Goal: Obtain resource: Obtain resource

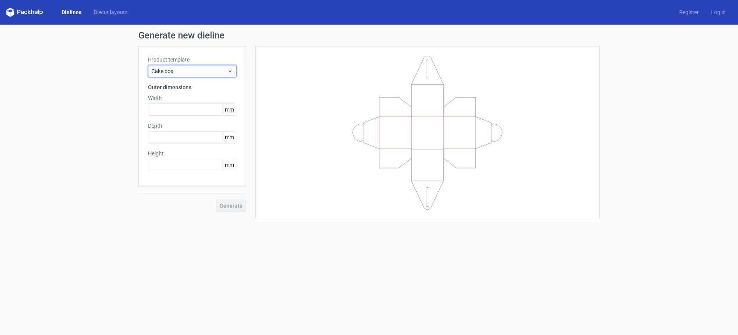
click at [229, 72] on icon at bounding box center [230, 71] width 6 height 6
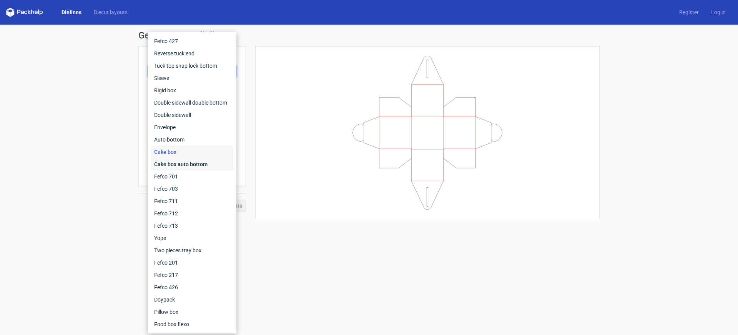
click at [184, 164] on div "Cake box auto bottom" at bounding box center [192, 164] width 82 height 12
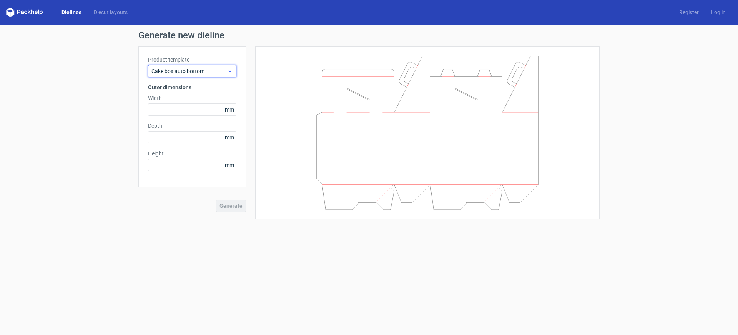
click at [224, 74] on span "Cake box auto bottom" at bounding box center [189, 71] width 76 height 8
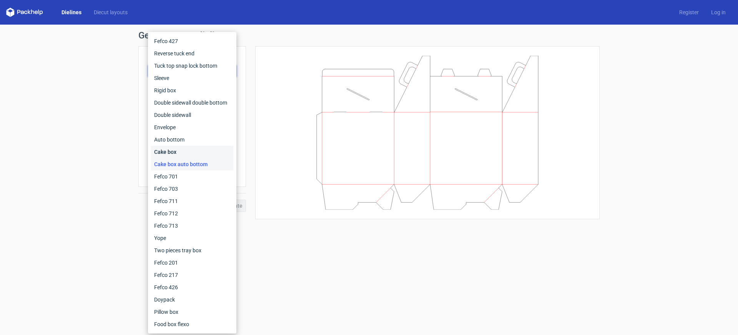
click at [171, 151] on div "Cake box" at bounding box center [192, 152] width 82 height 12
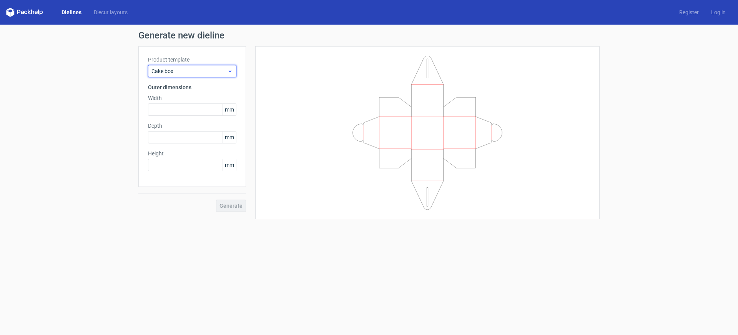
click at [179, 69] on span "Cake box" at bounding box center [189, 71] width 76 height 8
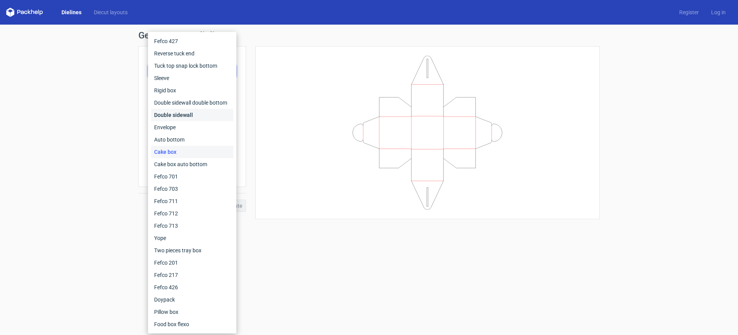
click at [157, 115] on div "Double sidewall" at bounding box center [192, 115] width 82 height 12
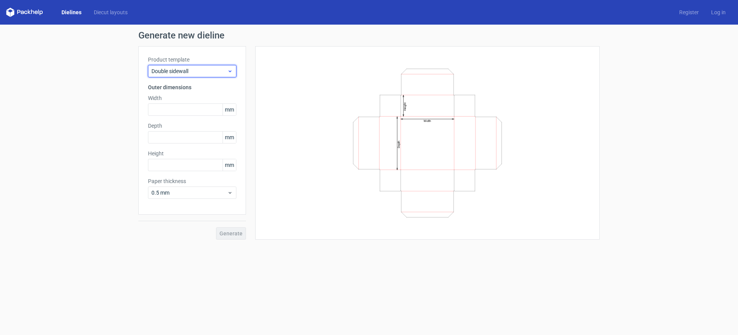
click at [177, 75] on div "Double sidewall" at bounding box center [192, 71] width 88 height 12
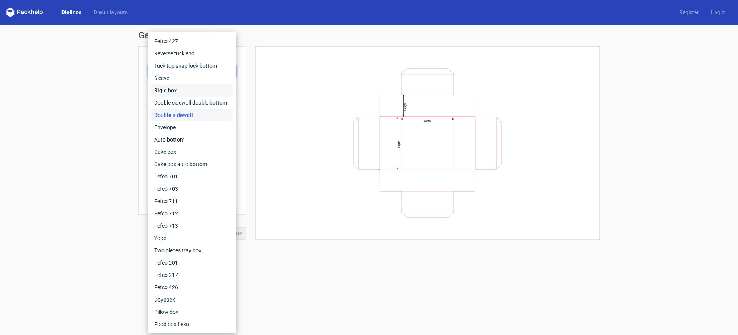
click at [166, 89] on div "Rigid box" at bounding box center [192, 90] width 82 height 12
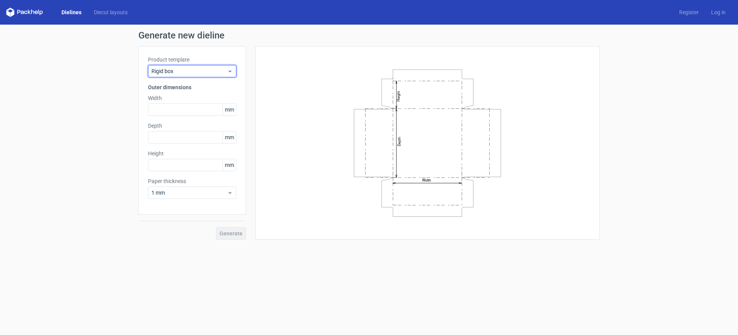
click at [172, 71] on span "Rigid box" at bounding box center [189, 71] width 76 height 8
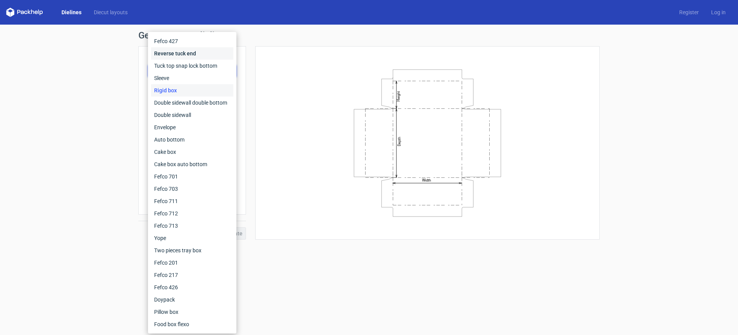
click at [163, 51] on div "Reverse tuck end" at bounding box center [192, 53] width 82 height 12
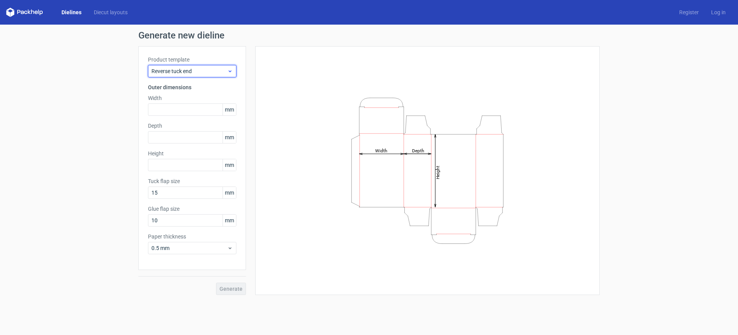
click at [173, 71] on span "Reverse tuck end" at bounding box center [189, 71] width 76 height 8
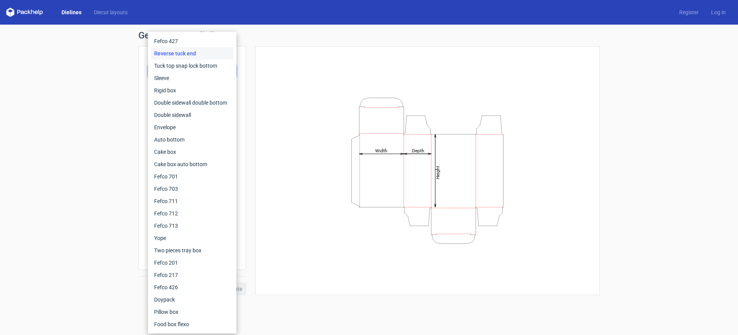
click at [168, 56] on div "Reverse tuck end" at bounding box center [192, 53] width 82 height 12
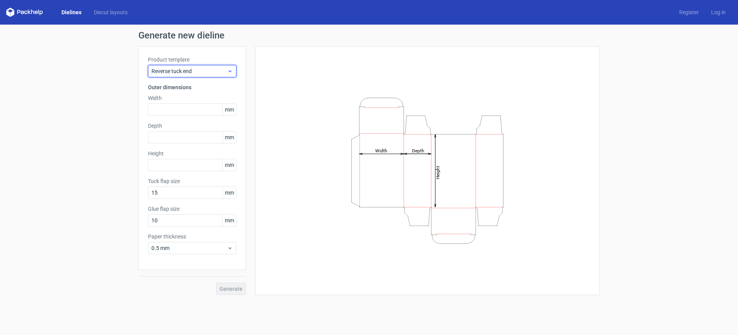
click at [169, 74] on span "Reverse tuck end" at bounding box center [189, 71] width 76 height 8
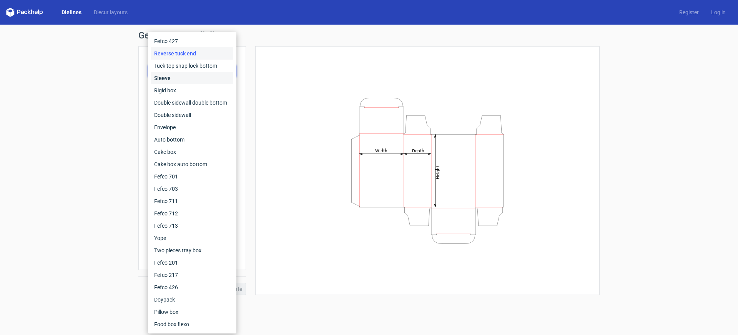
click at [165, 81] on div "Sleeve" at bounding box center [192, 78] width 82 height 12
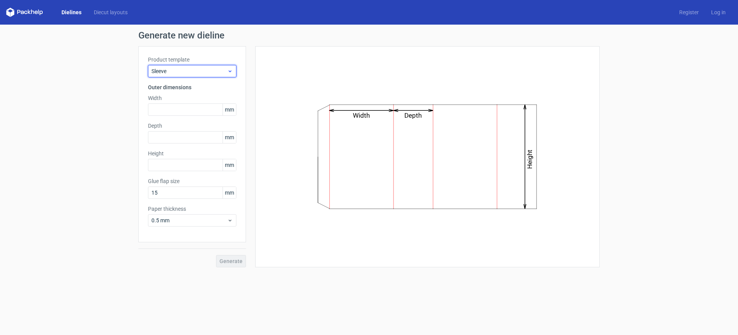
click at [176, 71] on span "Sleeve" at bounding box center [189, 71] width 76 height 8
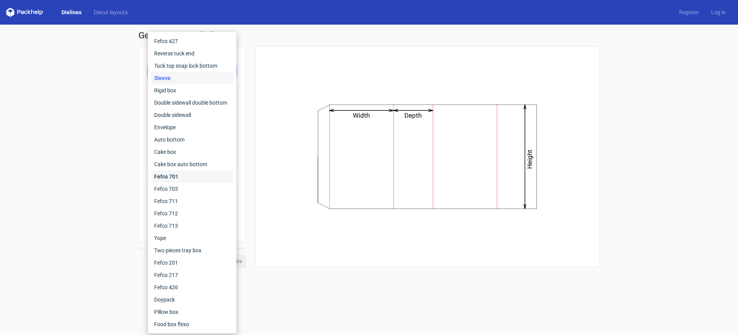
click at [165, 176] on div "Fefco 701" at bounding box center [192, 176] width 82 height 12
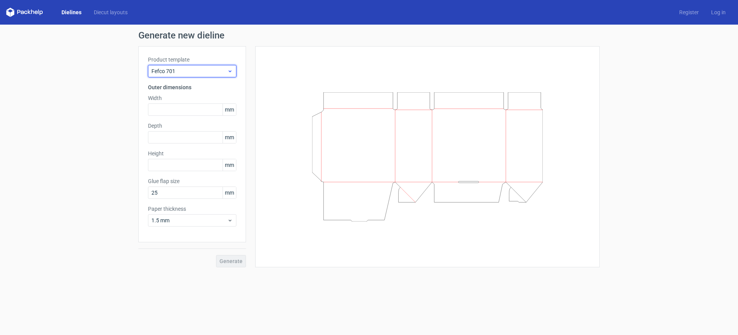
click at [165, 70] on span "Fefco 701" at bounding box center [189, 71] width 76 height 8
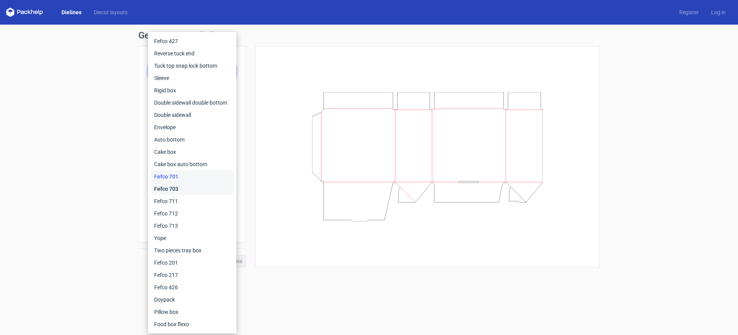
click at [172, 186] on div "Fefco 703" at bounding box center [192, 189] width 82 height 12
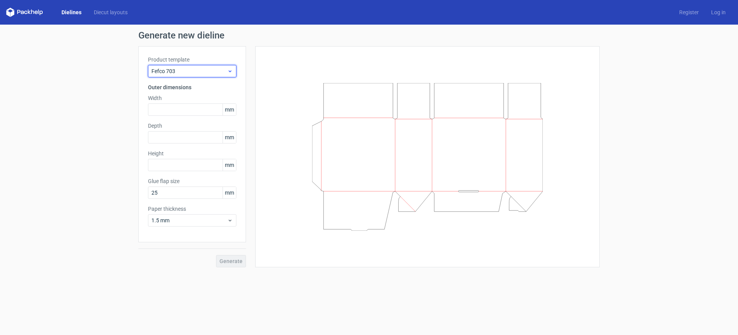
click at [165, 71] on span "Fefco 703" at bounding box center [189, 71] width 76 height 8
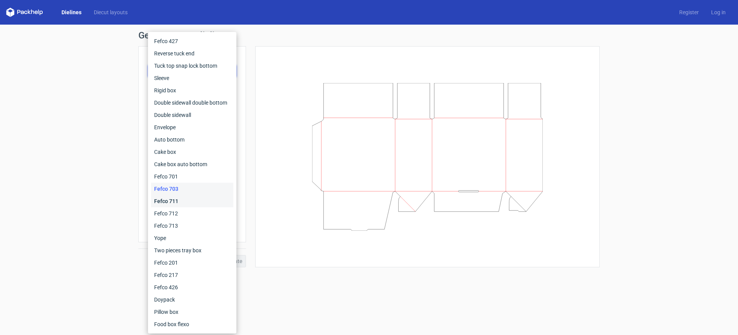
click at [170, 201] on div "Fefco 711" at bounding box center [192, 201] width 82 height 12
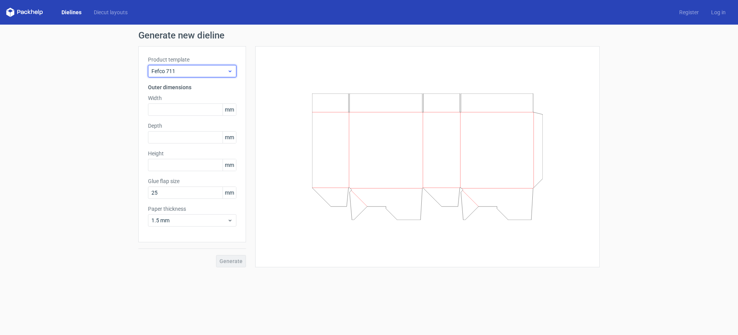
click at [168, 75] on div "Fefco 711" at bounding box center [192, 71] width 88 height 12
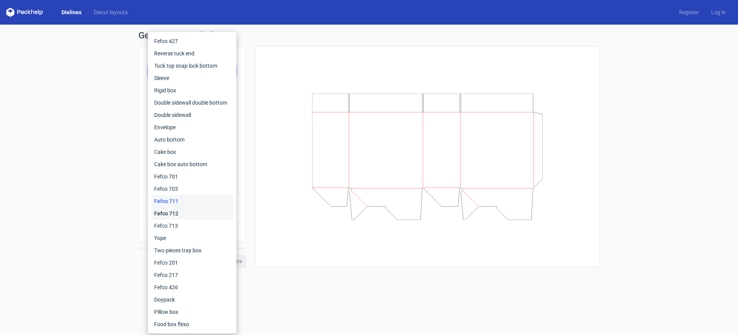
click at [171, 212] on div "Fefco 712" at bounding box center [192, 213] width 82 height 12
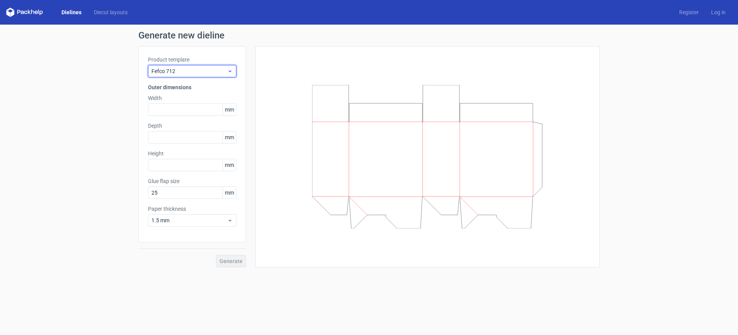
click at [181, 73] on span "Fefco 712" at bounding box center [189, 71] width 76 height 8
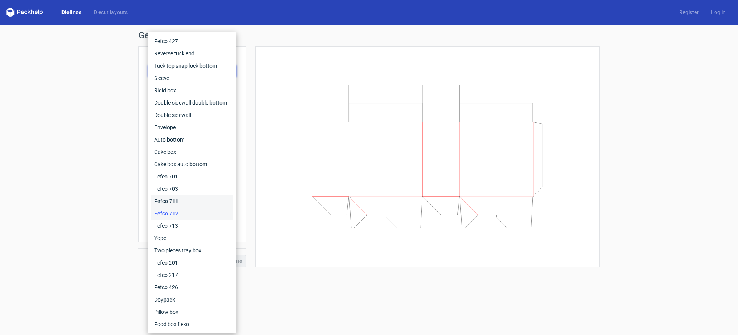
click at [168, 197] on div "Fefco 711" at bounding box center [192, 201] width 82 height 12
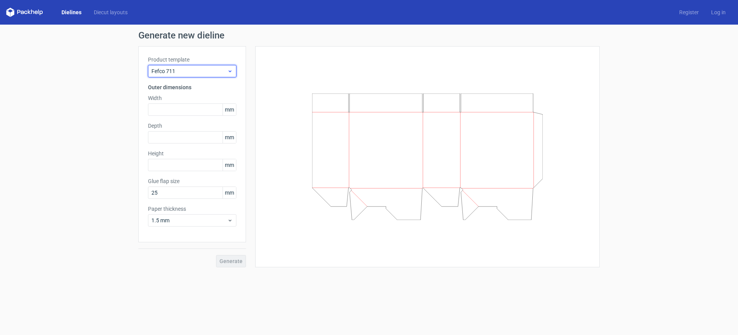
click at [167, 72] on span "Fefco 711" at bounding box center [189, 71] width 76 height 8
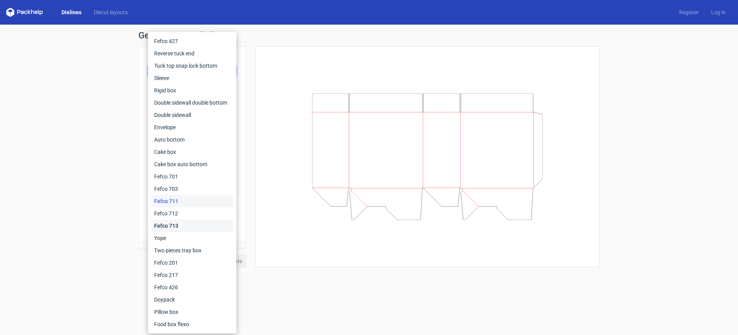
click at [168, 224] on div "Fefco 713" at bounding box center [192, 225] width 82 height 12
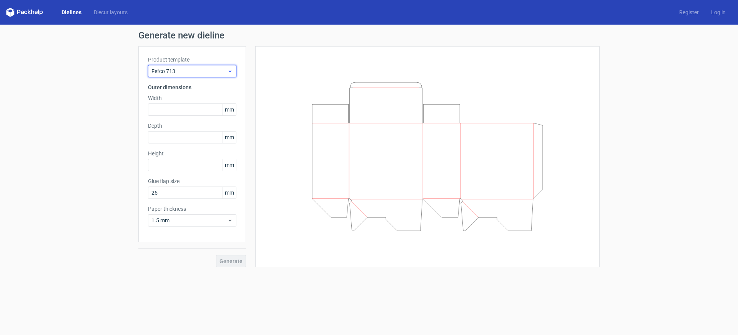
click at [220, 73] on span "Fefco 713" at bounding box center [189, 71] width 76 height 8
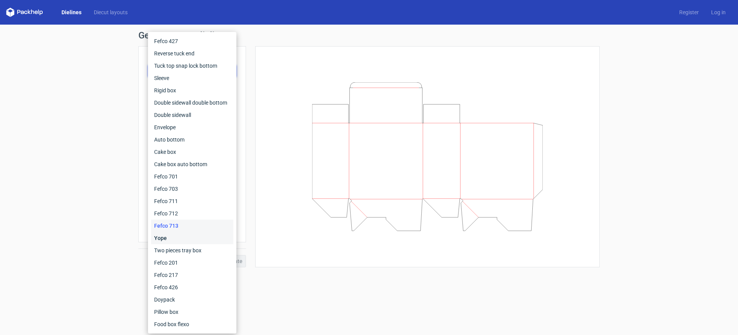
click at [166, 238] on div "Yope" at bounding box center [192, 238] width 82 height 12
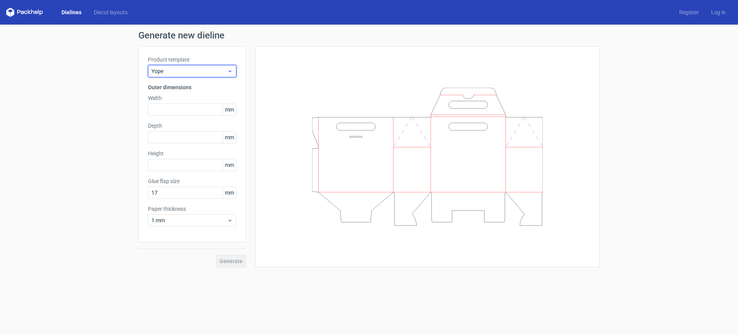
click at [171, 67] on div "Yope" at bounding box center [192, 71] width 88 height 12
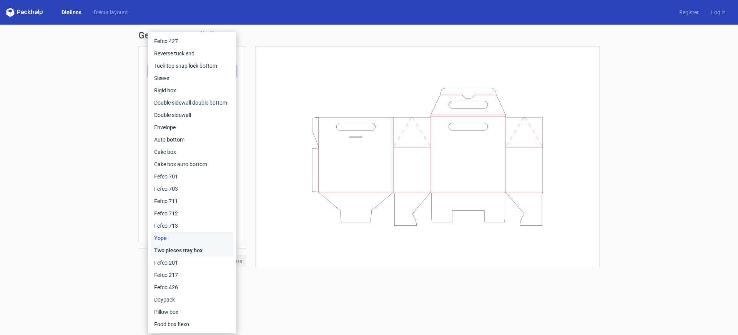
click at [188, 250] on div "Two pieces tray box" at bounding box center [192, 250] width 82 height 12
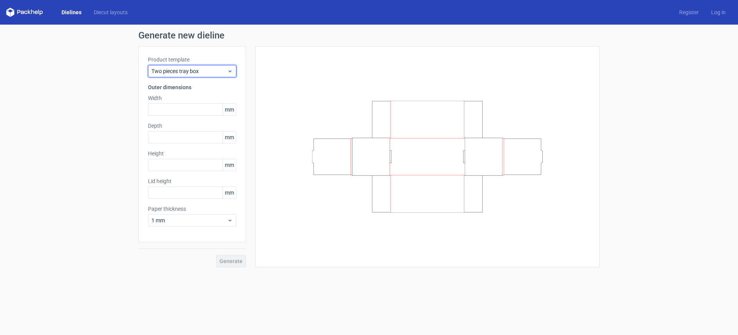
click at [168, 71] on span "Two pieces tray box" at bounding box center [189, 71] width 76 height 8
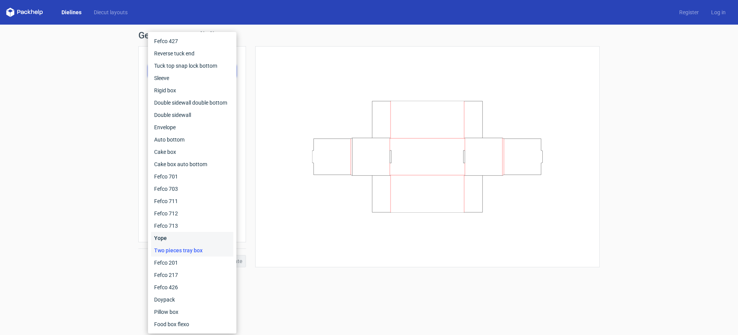
click at [170, 237] on div "Yope" at bounding box center [192, 238] width 82 height 12
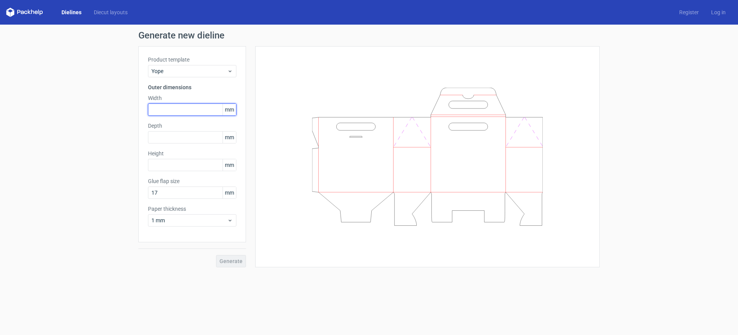
click at [174, 110] on input "text" at bounding box center [192, 109] width 88 height 12
type input "150"
type input "50"
type input "110"
click at [178, 226] on div "Product template Yope Outer dimensions Width 150 mm Depth 50 mm Height 110 mm G…" at bounding box center [192, 144] width 108 height 196
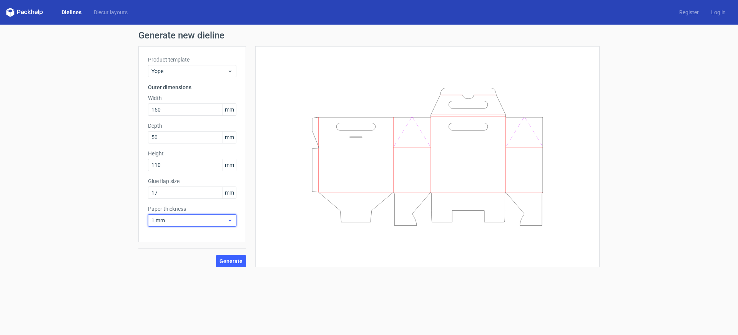
click at [178, 221] on span "1 mm" at bounding box center [189, 220] width 76 height 8
click at [165, 274] on div "1.5 mm" at bounding box center [192, 274] width 82 height 12
click at [229, 260] on span "Generate" at bounding box center [230, 260] width 23 height 5
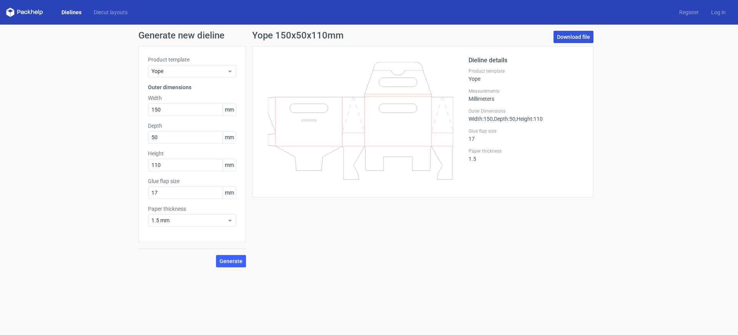
click at [571, 37] on link "Download file" at bounding box center [573, 37] width 40 height 12
click at [568, 68] on div "Dieline details Product template Yope Measurements Millimeters Outer Dimensions…" at bounding box center [525, 122] width 115 height 132
click at [566, 38] on link "Download file" at bounding box center [573, 37] width 40 height 12
click at [181, 71] on span "Yope" at bounding box center [189, 71] width 76 height 8
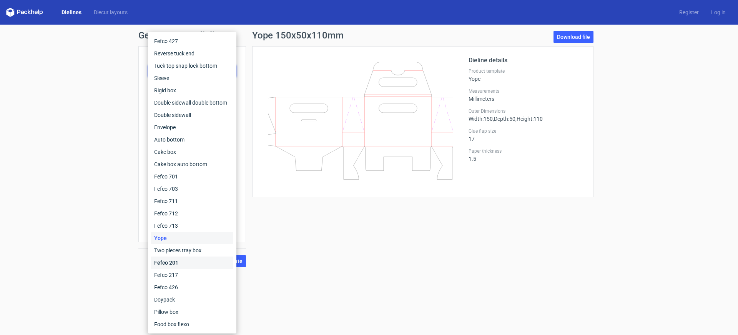
click at [172, 262] on div "Fefco 201" at bounding box center [192, 262] width 82 height 12
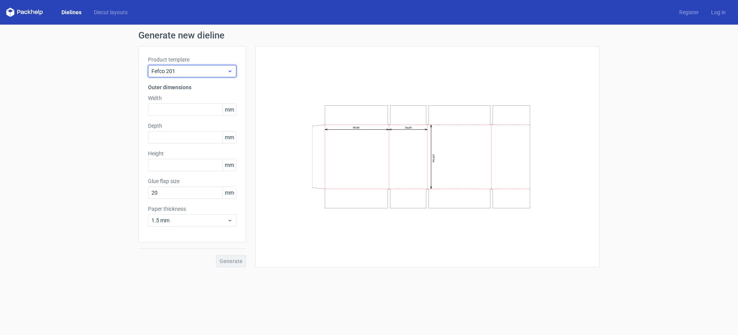
click at [171, 71] on span "Fefco 201" at bounding box center [189, 71] width 76 height 8
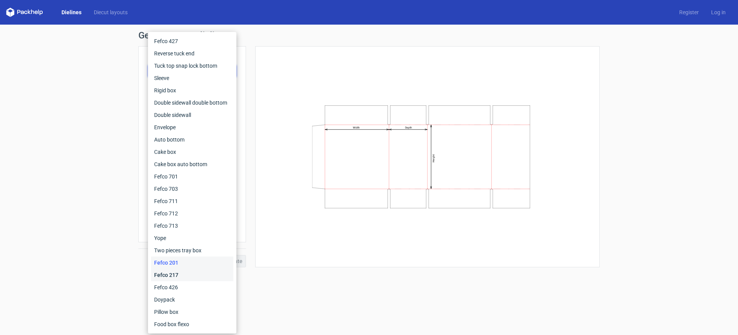
click at [177, 271] on div "Fefco 217" at bounding box center [192, 275] width 82 height 12
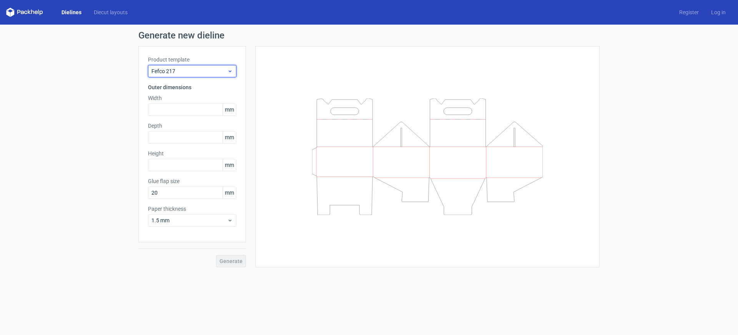
click at [180, 70] on span "Fefco 217" at bounding box center [189, 71] width 76 height 8
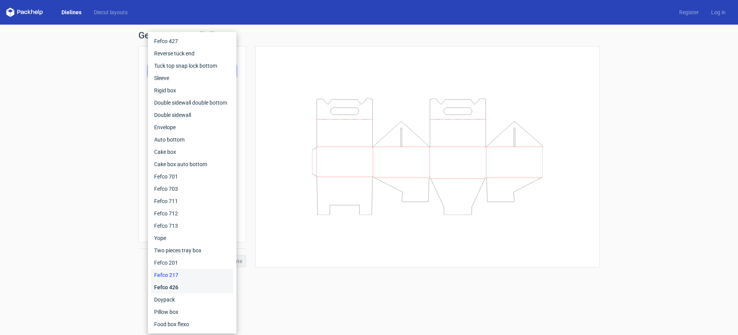
click at [169, 286] on div "Fefco 426" at bounding box center [192, 287] width 82 height 12
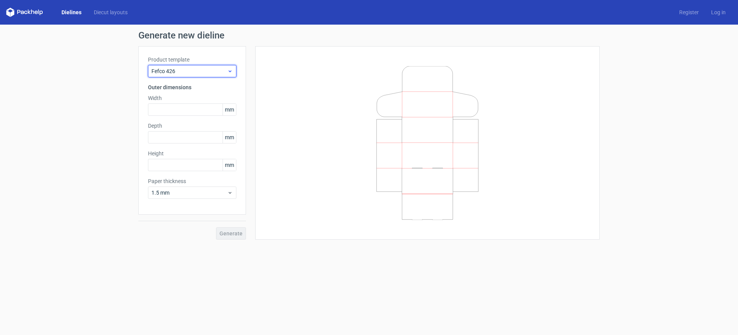
click at [169, 68] on span "Fefco 426" at bounding box center [189, 71] width 76 height 8
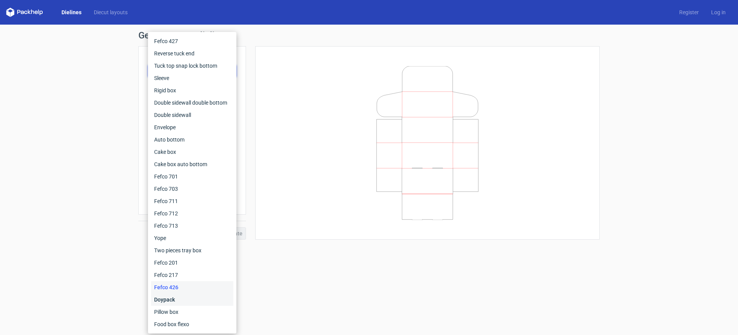
click at [163, 298] on div "Doypack" at bounding box center [192, 299] width 82 height 12
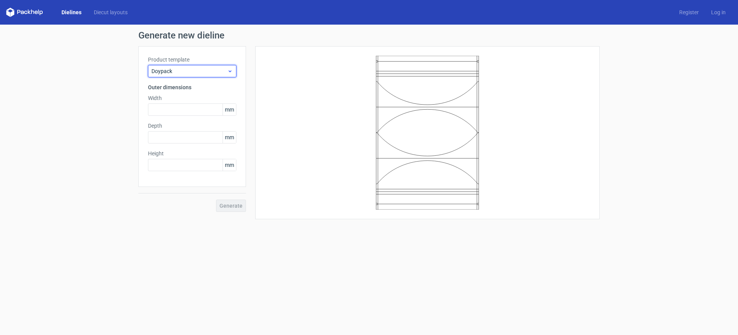
click at [158, 74] on span "Doypack" at bounding box center [189, 71] width 76 height 8
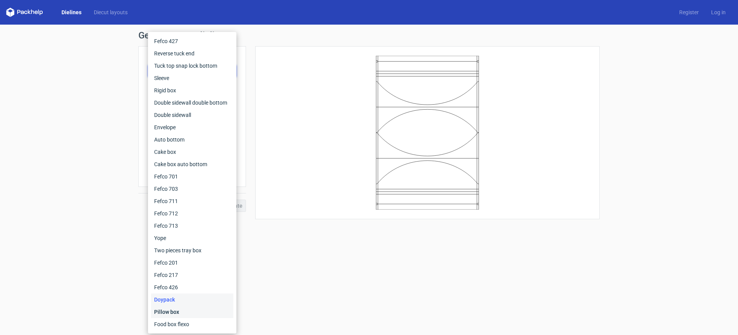
click at [169, 312] on div "Pillow box" at bounding box center [192, 311] width 82 height 12
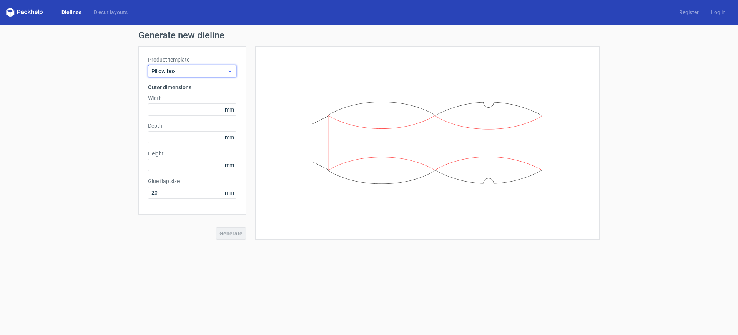
click at [163, 69] on span "Pillow box" at bounding box center [189, 71] width 76 height 8
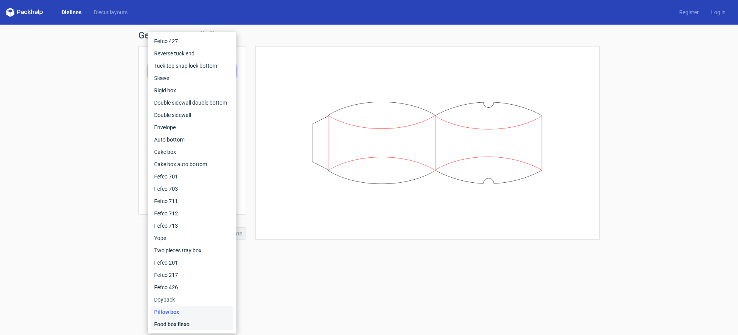
click at [165, 325] on div "Food box flexo" at bounding box center [192, 324] width 82 height 12
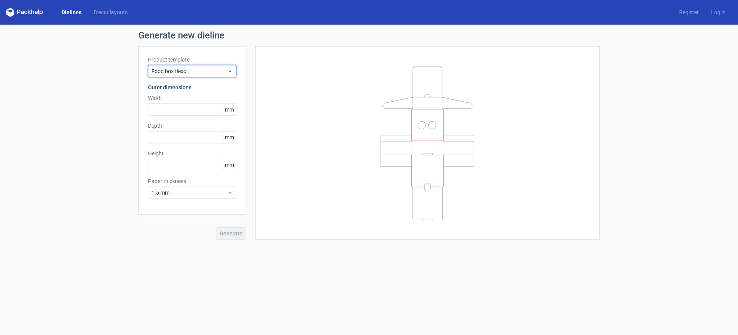
click at [172, 67] on span "Food box flexo" at bounding box center [189, 71] width 76 height 8
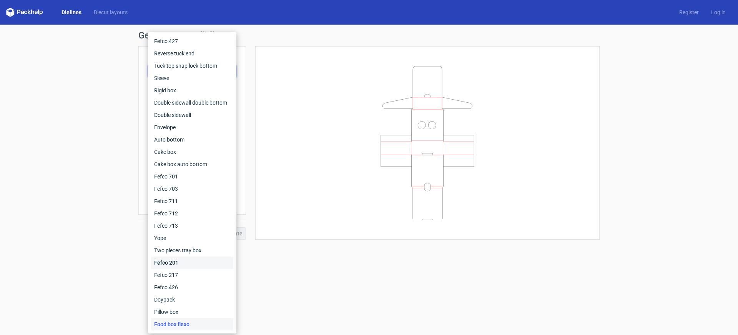
click at [166, 262] on div "Fefco 201" at bounding box center [192, 262] width 82 height 12
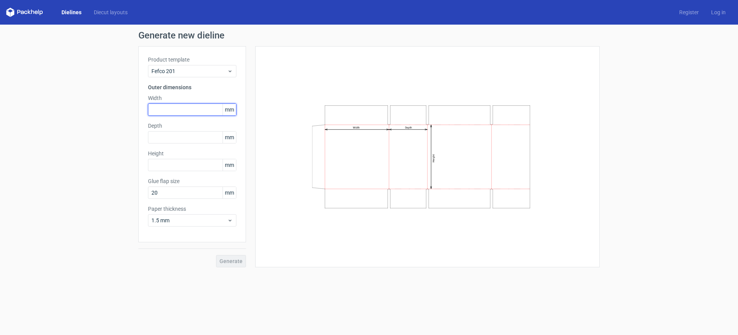
click at [169, 109] on input "text" at bounding box center [192, 109] width 88 height 12
type input "110"
click at [171, 134] on input "text" at bounding box center [192, 137] width 88 height 12
type input "70"
click at [168, 164] on input "text" at bounding box center [192, 165] width 88 height 12
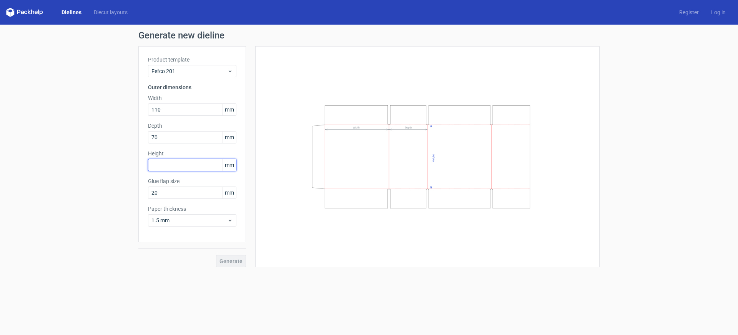
click at [168, 164] on input "text" at bounding box center [192, 165] width 88 height 12
type input "230"
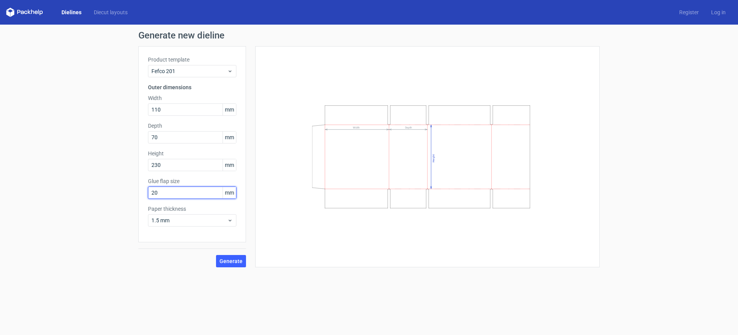
click at [163, 193] on input "20" at bounding box center [192, 192] width 88 height 12
type input "15"
click at [186, 219] on span "1.5 mm" at bounding box center [189, 220] width 76 height 8
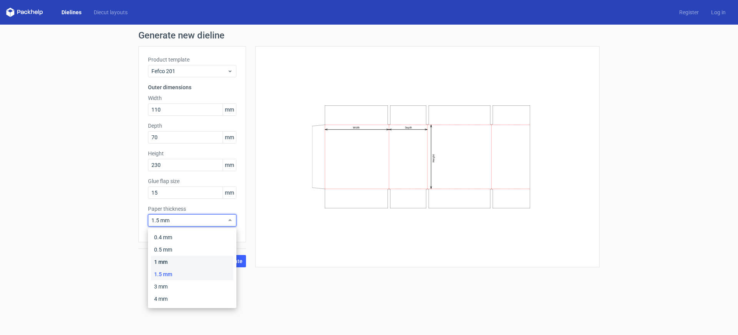
click at [175, 262] on div "1 mm" at bounding box center [192, 262] width 82 height 12
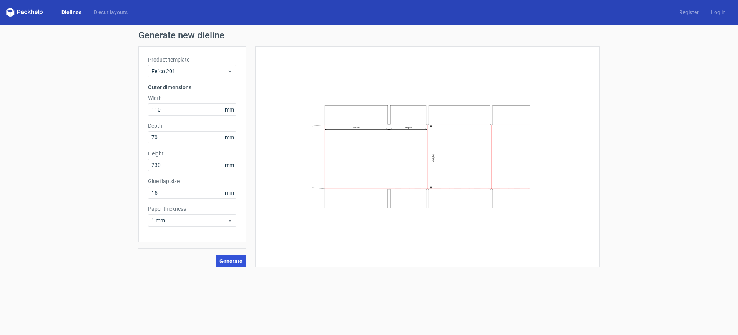
click at [232, 262] on span "Generate" at bounding box center [230, 260] width 23 height 5
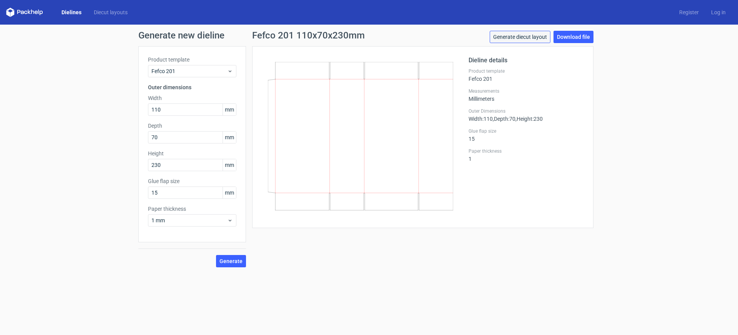
click at [530, 35] on link "Generate diecut layout" at bounding box center [520, 37] width 61 height 12
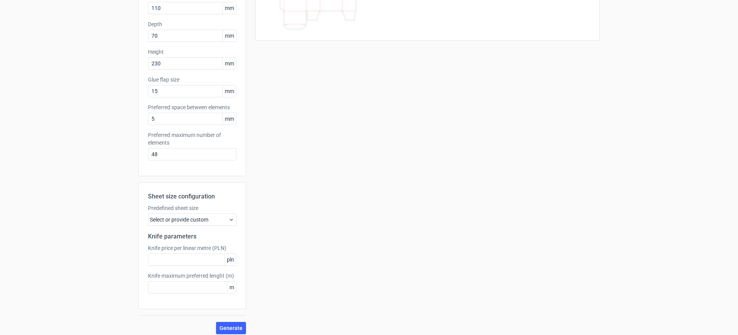
scroll to position [107, 0]
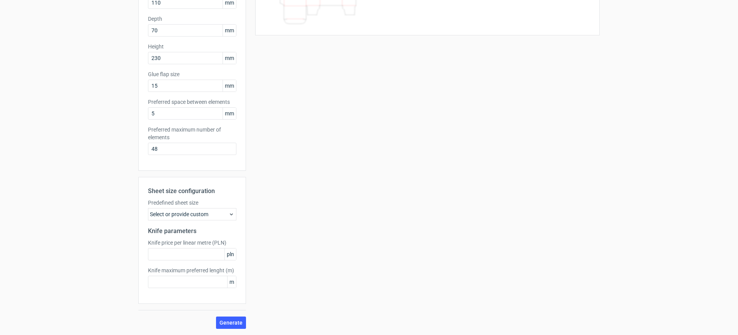
click at [190, 215] on div "Select or provide custom" at bounding box center [192, 214] width 88 height 12
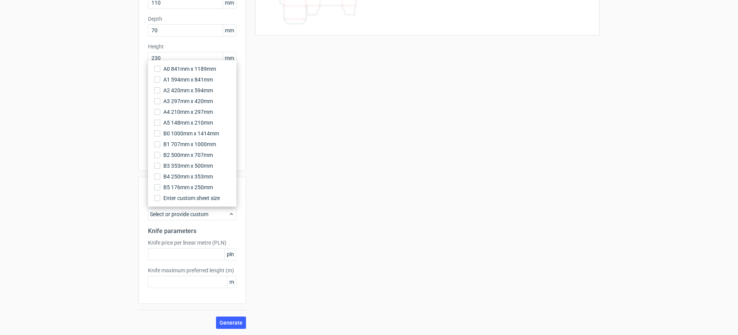
click at [351, 208] on div "Your diecut layouts will be listed here once you generate them Height Depth Wid…" at bounding box center [422, 133] width 353 height 389
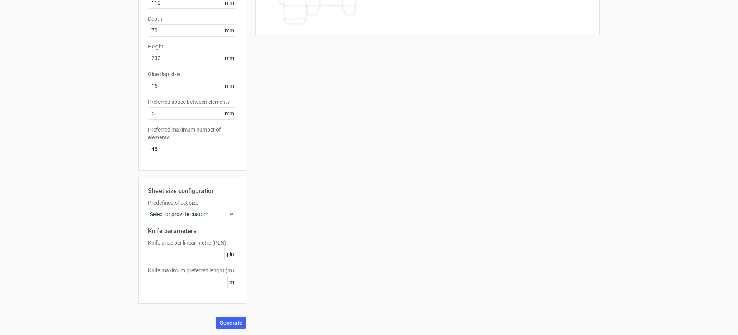
click at [181, 213] on div "Select or provide custom" at bounding box center [192, 214] width 88 height 12
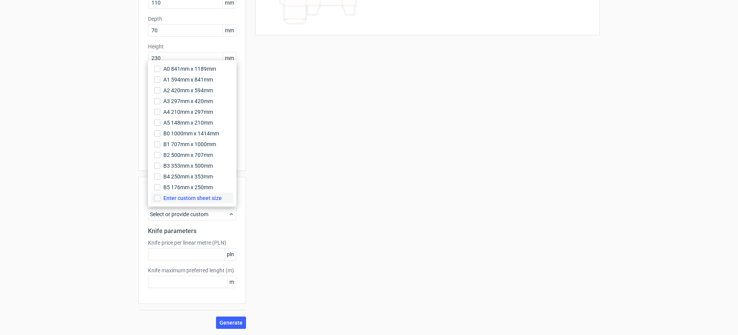
click at [180, 200] on span "Enter custom sheet size" at bounding box center [192, 198] width 58 height 8
click at [160, 200] on input "Enter custom sheet size" at bounding box center [157, 198] width 6 height 6
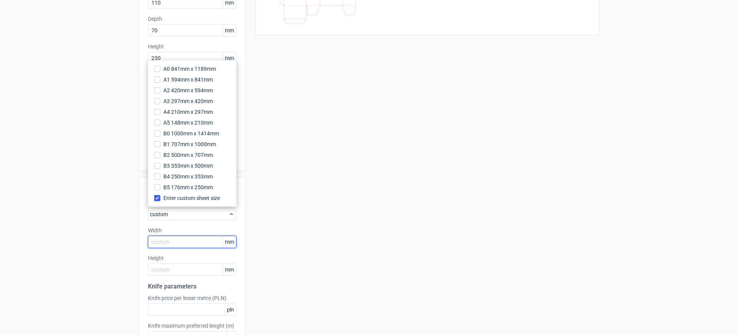
click at [170, 242] on input "text" at bounding box center [192, 242] width 88 height 12
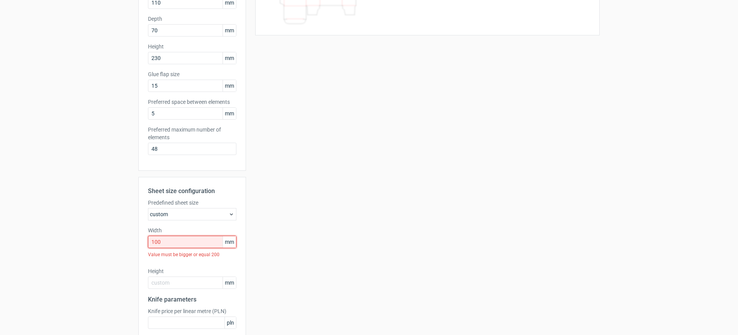
click at [173, 242] on input "100" at bounding box center [192, 242] width 88 height 12
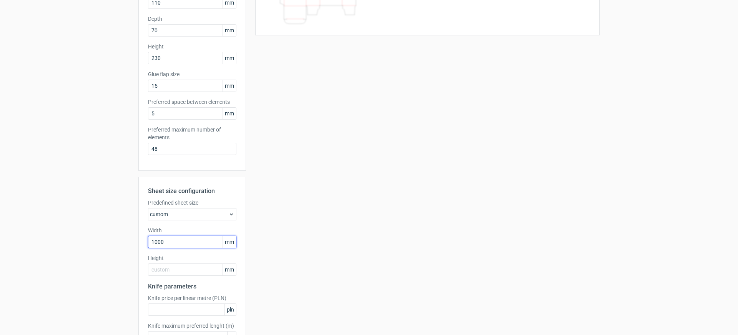
type input "1000"
type input "700"
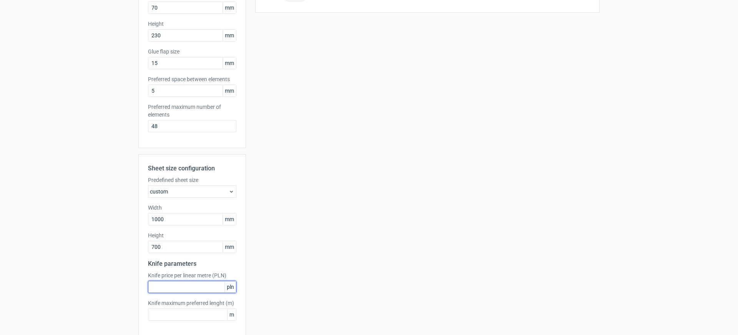
scroll to position [162, 0]
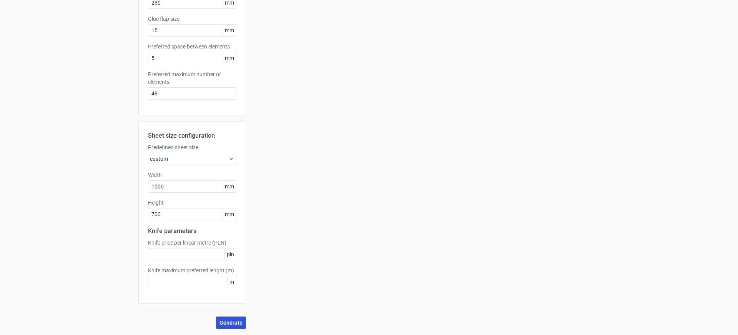
click at [229, 322] on span "Generate" at bounding box center [230, 322] width 23 height 5
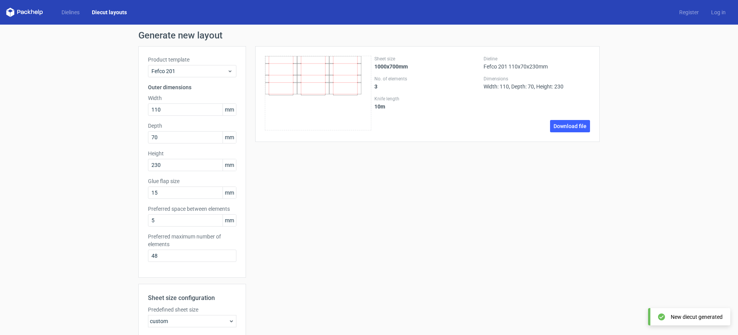
scroll to position [0, 0]
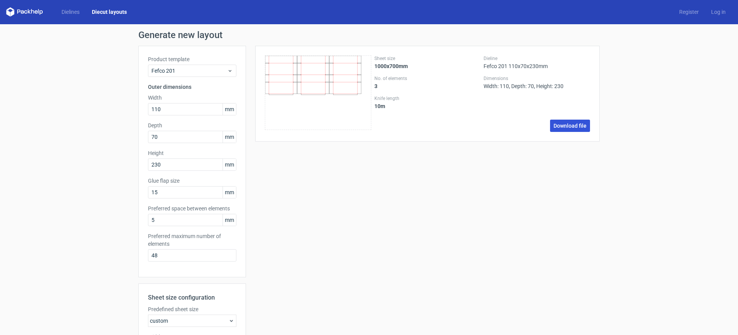
click at [563, 129] on link "Download file" at bounding box center [570, 125] width 40 height 12
click at [172, 263] on div "Product template Fefco 201 Outer dimensions Width 110 mm Depth 70 mm Height 230…" at bounding box center [192, 161] width 108 height 231
click at [179, 230] on div "Product template Fefco 201 Outer dimensions Width 110 mm Depth 70 mm Height 230…" at bounding box center [192, 161] width 108 height 231
drag, startPoint x: 669, startPoint y: 71, endPoint x: 678, endPoint y: 66, distance: 10.6
click at [669, 71] on div "Generate new layout Product template Fefco 201 Outer dimensions Width 110 mm De…" at bounding box center [369, 260] width 738 height 472
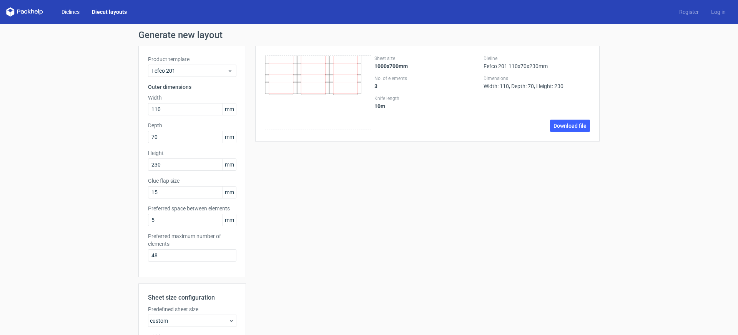
click at [76, 12] on link "Dielines" at bounding box center [70, 12] width 30 height 8
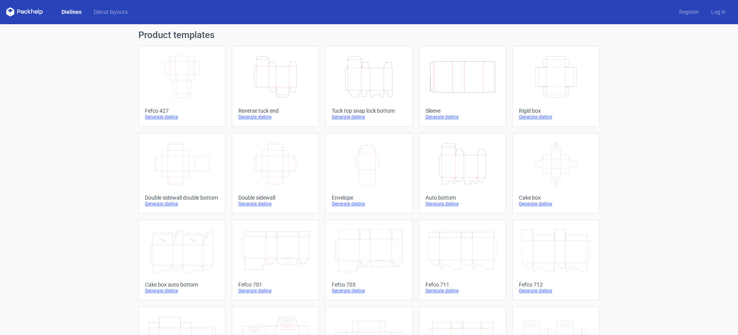
click at [31, 13] on icon at bounding box center [32, 11] width 3 height 5
click at [695, 85] on div "Product templates Width Depth Height Fefco 427 Generate dieline Height Depth Wi…" at bounding box center [369, 252] width 738 height 456
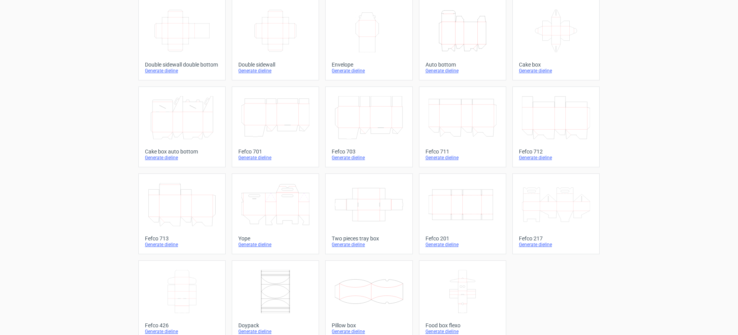
scroll to position [146, 0]
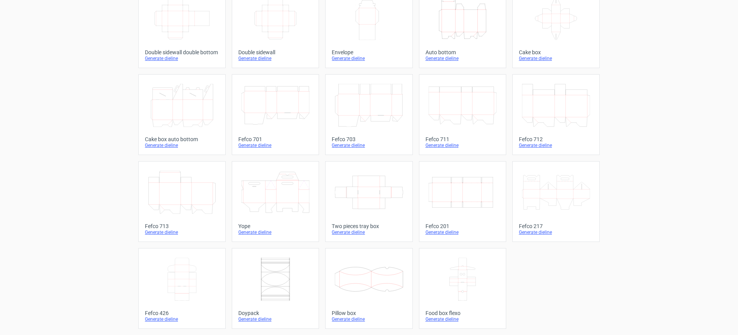
click at [462, 224] on div "Fefco 201" at bounding box center [462, 226] width 74 height 6
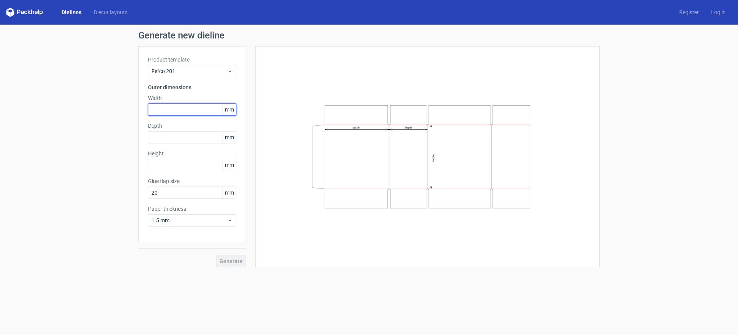
click at [162, 108] on input "text" at bounding box center [192, 109] width 88 height 12
click at [170, 113] on input "110" at bounding box center [192, 109] width 88 height 12
type input "115"
type input "70"
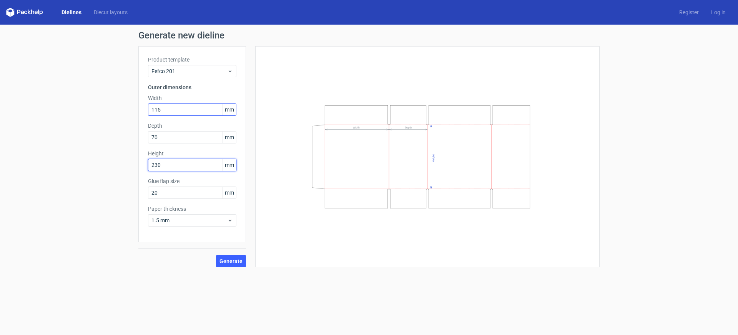
type input "230"
type input "15"
click at [165, 218] on span "1.5 mm" at bounding box center [189, 220] width 76 height 8
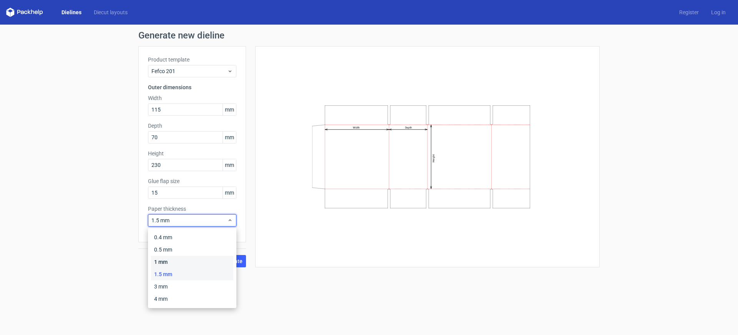
click at [161, 262] on div "1 mm" at bounding box center [192, 262] width 82 height 12
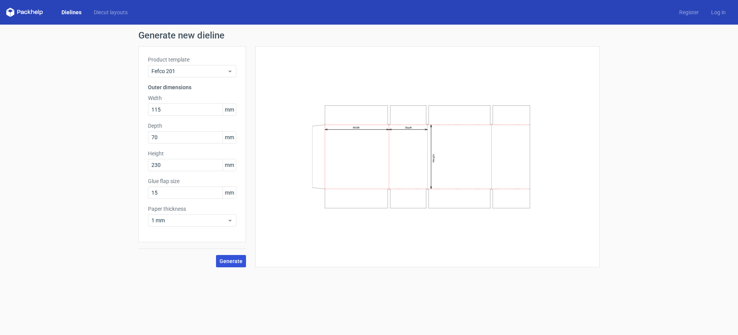
click at [232, 258] on span "Generate" at bounding box center [230, 260] width 23 height 5
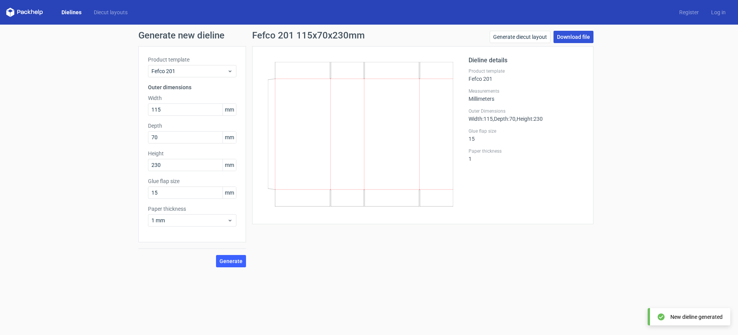
click at [569, 33] on link "Download file" at bounding box center [573, 37] width 40 height 12
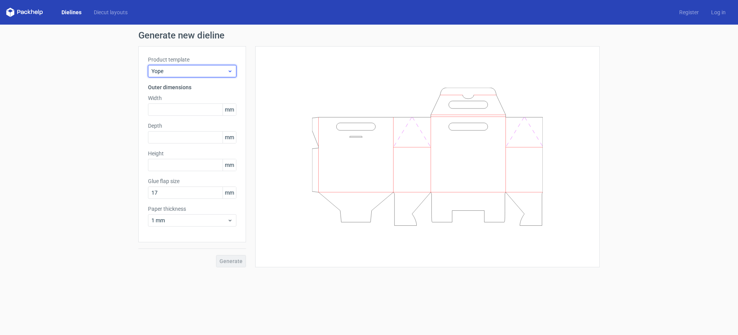
click at [164, 74] on span "Yope" at bounding box center [189, 71] width 76 height 8
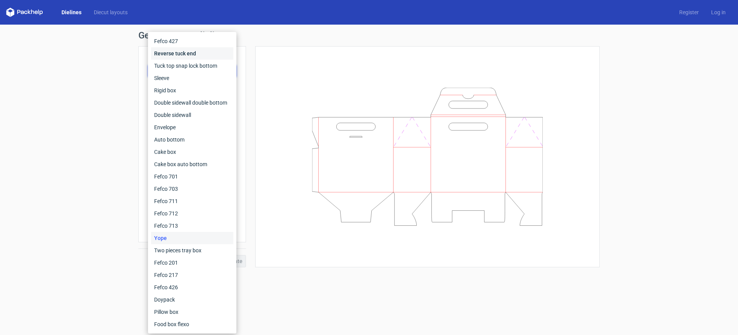
click at [178, 56] on div "Reverse tuck end" at bounding box center [192, 53] width 82 height 12
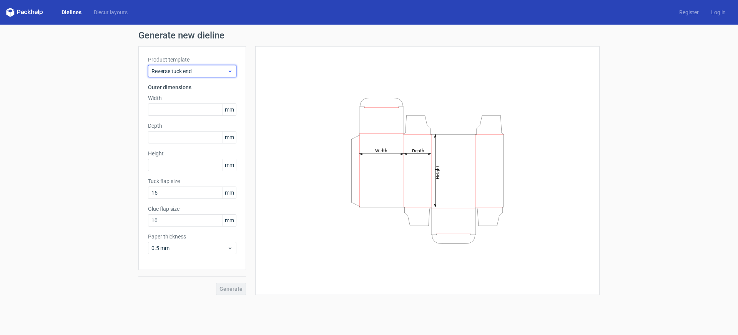
click at [182, 67] on div "Reverse tuck end" at bounding box center [192, 71] width 88 height 12
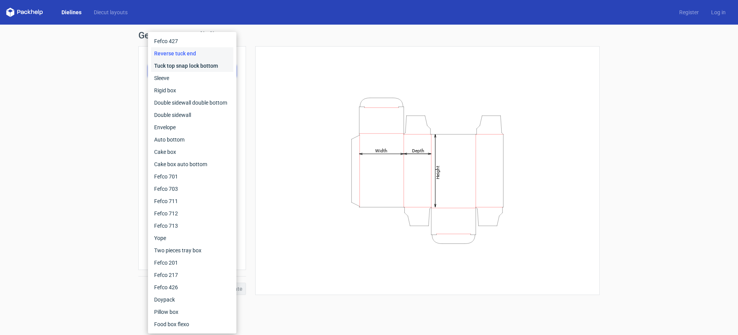
click at [182, 67] on div "Tuck top snap lock bottom" at bounding box center [192, 66] width 82 height 12
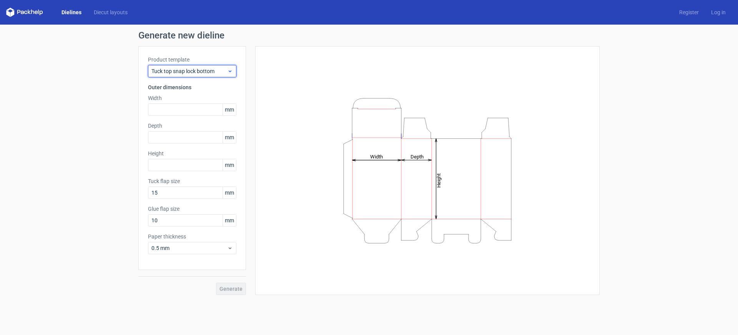
click at [178, 74] on span "Tuck top snap lock bottom" at bounding box center [189, 71] width 76 height 8
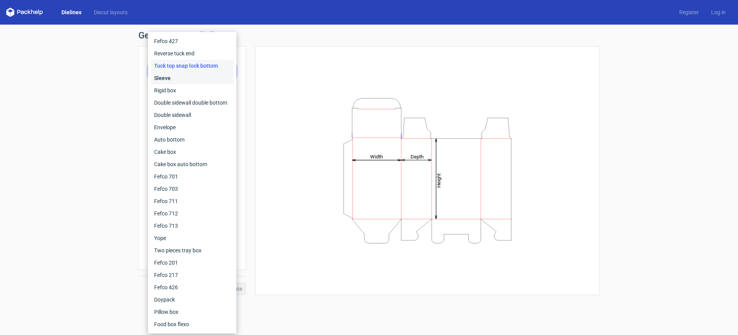
click at [173, 80] on div "Sleeve" at bounding box center [192, 78] width 82 height 12
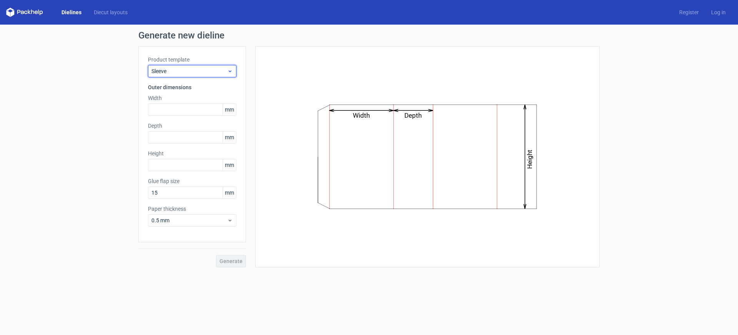
click at [176, 71] on span "Sleeve" at bounding box center [189, 71] width 76 height 8
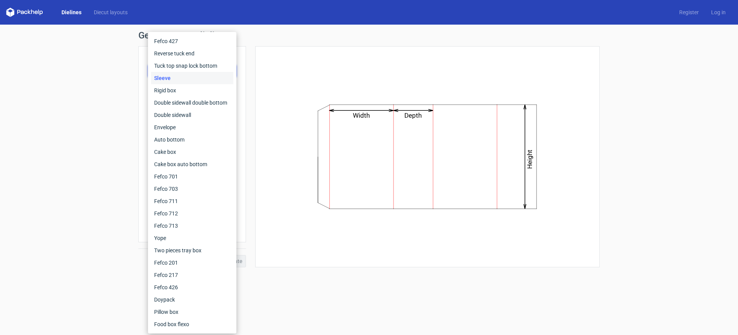
click at [63, 16] on link "Dielines" at bounding box center [71, 12] width 32 height 8
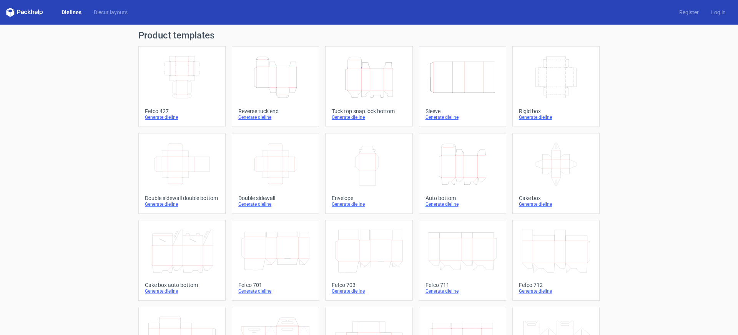
click at [70, 11] on link "Dielines" at bounding box center [71, 12] width 32 height 8
